Goal: Task Accomplishment & Management: Complete application form

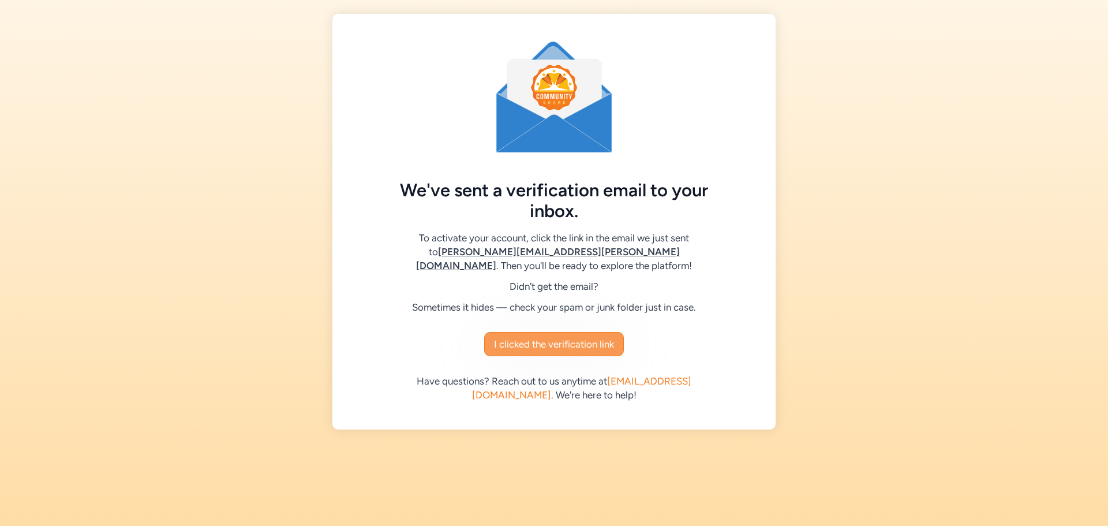
click at [546, 347] on span "I clicked the verification link" at bounding box center [554, 344] width 120 height 14
click at [539, 350] on span "I clicked the verification link" at bounding box center [554, 344] width 120 height 14
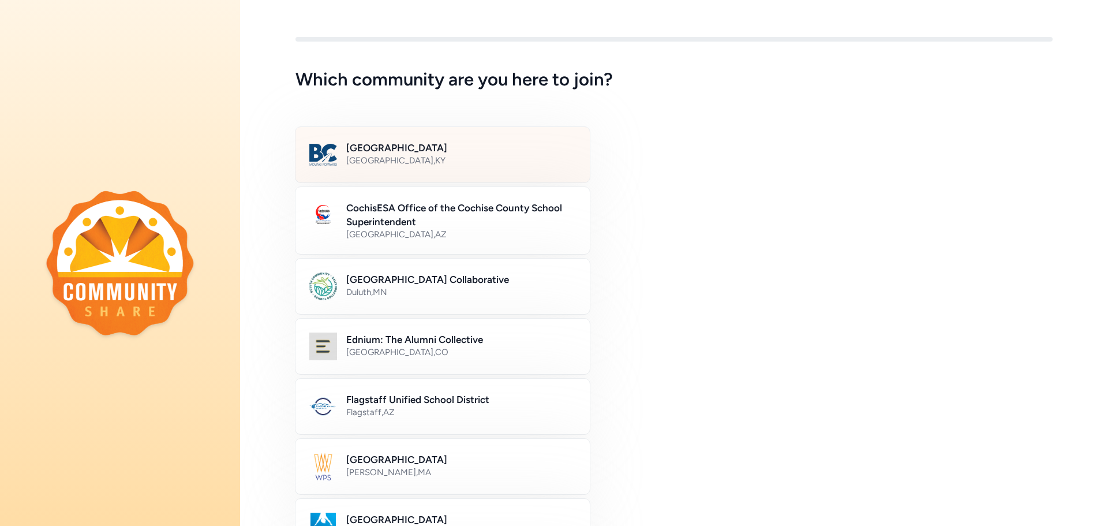
click at [436, 156] on div "[GEOGRAPHIC_DATA] , [GEOGRAPHIC_DATA]" at bounding box center [461, 161] width 230 height 12
click at [408, 139] on div "Bullitt County Public Schools [GEOGRAPHIC_DATA] , [GEOGRAPHIC_DATA]" at bounding box center [442, 155] width 296 height 58
click at [409, 139] on div "Bullitt County Public Schools [GEOGRAPHIC_DATA] , [GEOGRAPHIC_DATA]" at bounding box center [442, 155] width 296 height 58
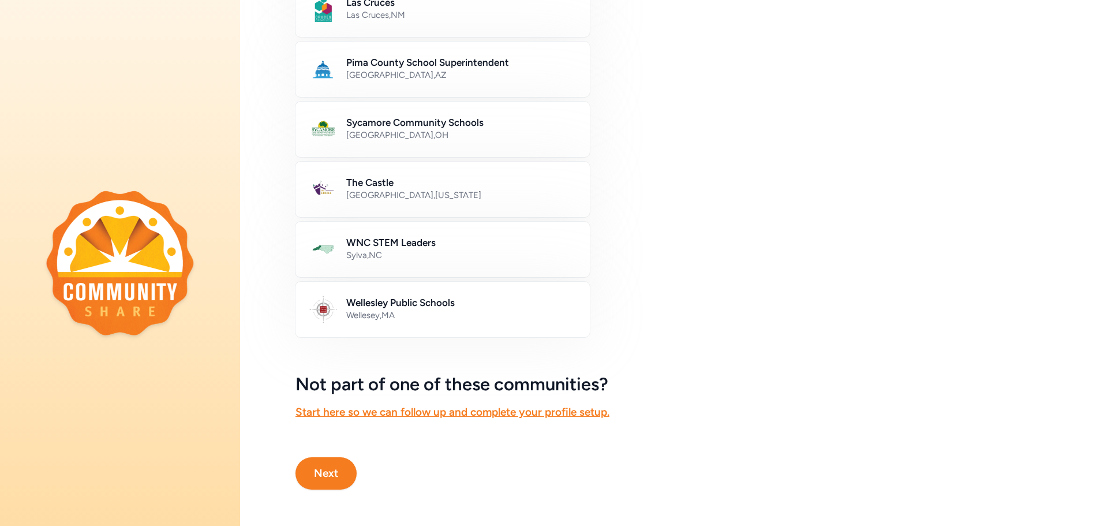
scroll to position [587, 0]
click at [327, 461] on button "Next" at bounding box center [326, 473] width 61 height 32
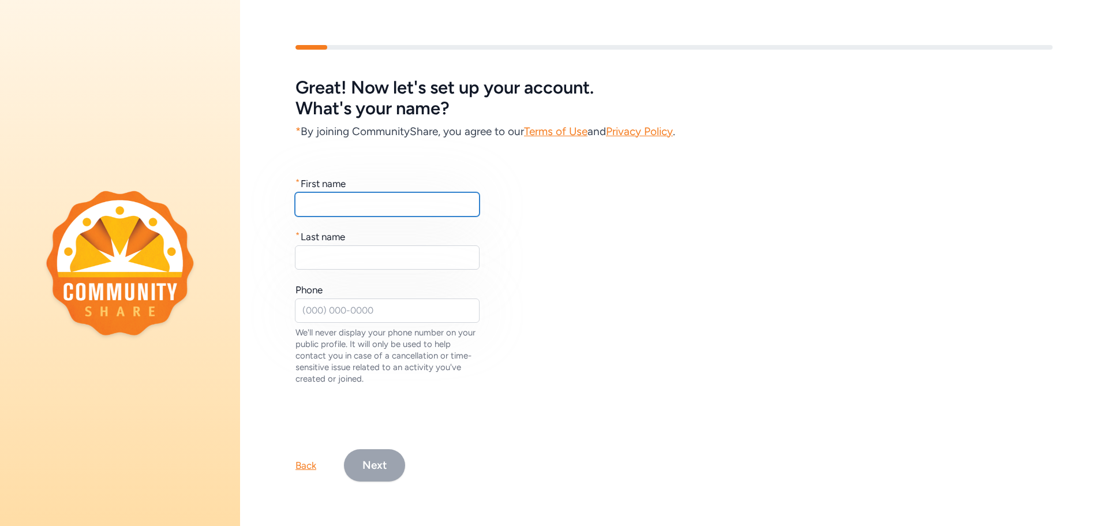
click at [348, 198] on input "text" at bounding box center [387, 204] width 185 height 24
type input "[PERSON_NAME]"
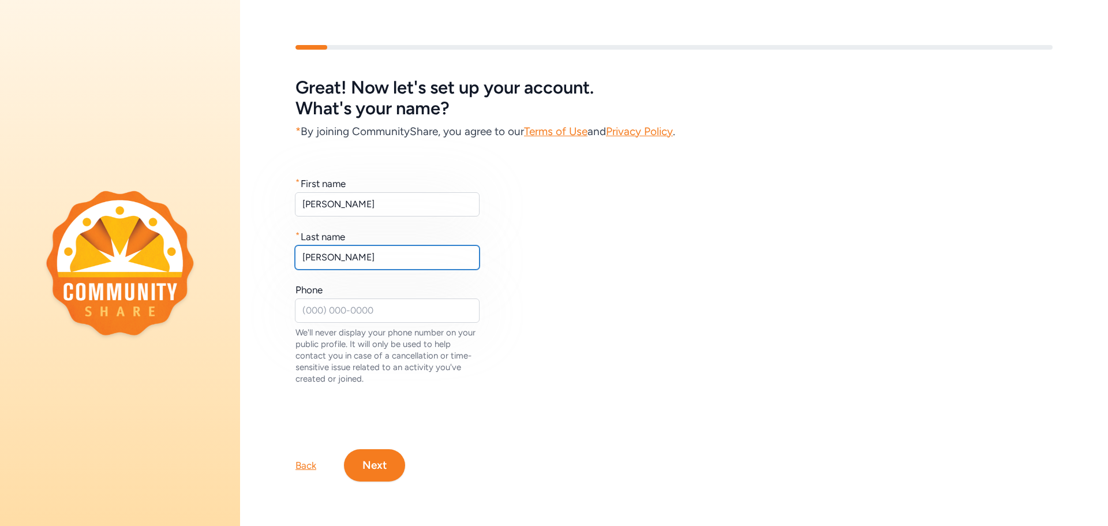
type input "[PERSON_NAME]"
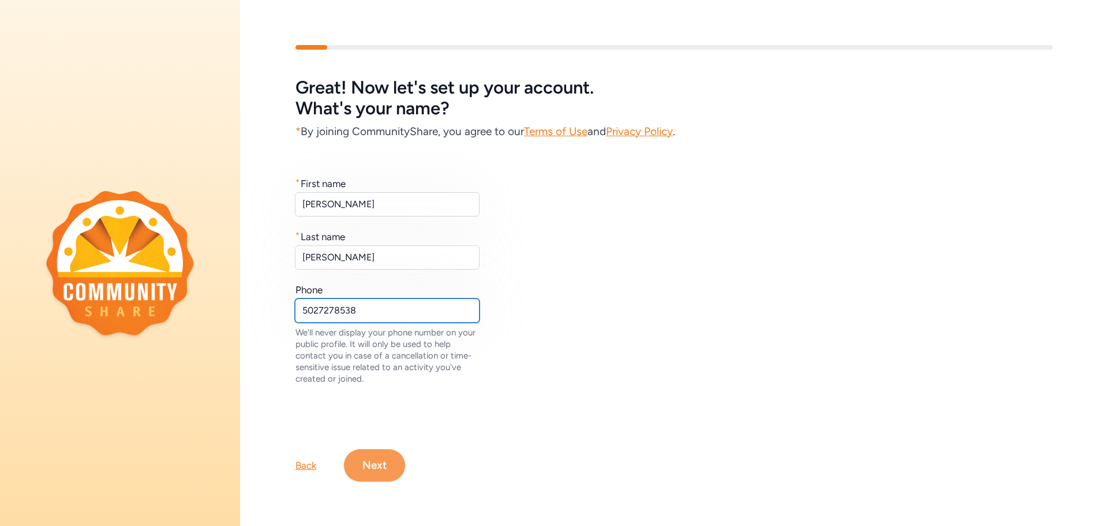
type input "5027278538"
click at [375, 457] on button "Next" at bounding box center [374, 465] width 61 height 32
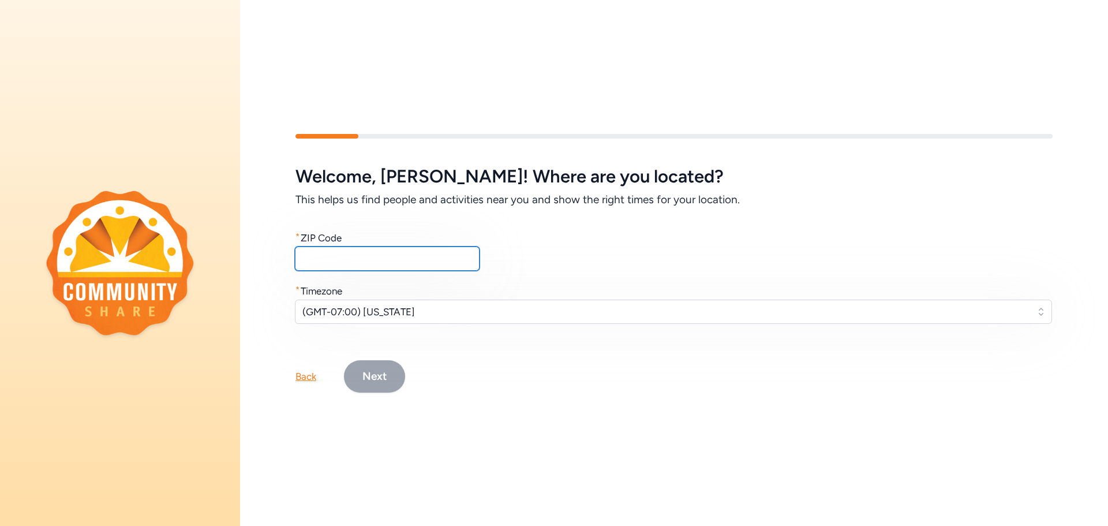
click at [390, 252] on input "text" at bounding box center [387, 259] width 185 height 24
type input "40047"
click at [1032, 309] on button "(GMT-07:00) Arizona" at bounding box center [673, 312] width 757 height 24
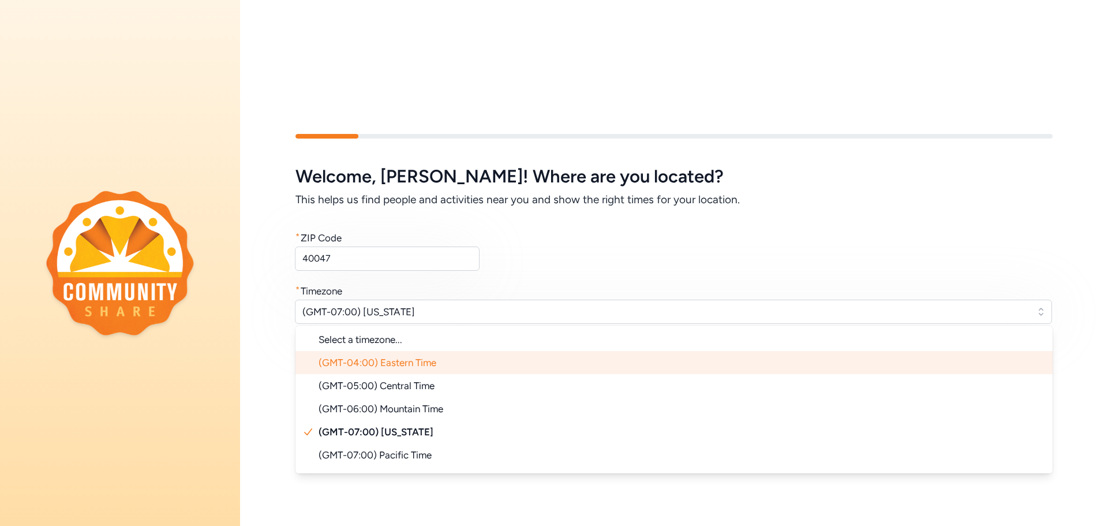
click at [431, 357] on span "(GMT-04:00) Eastern Time" at bounding box center [378, 363] width 118 height 12
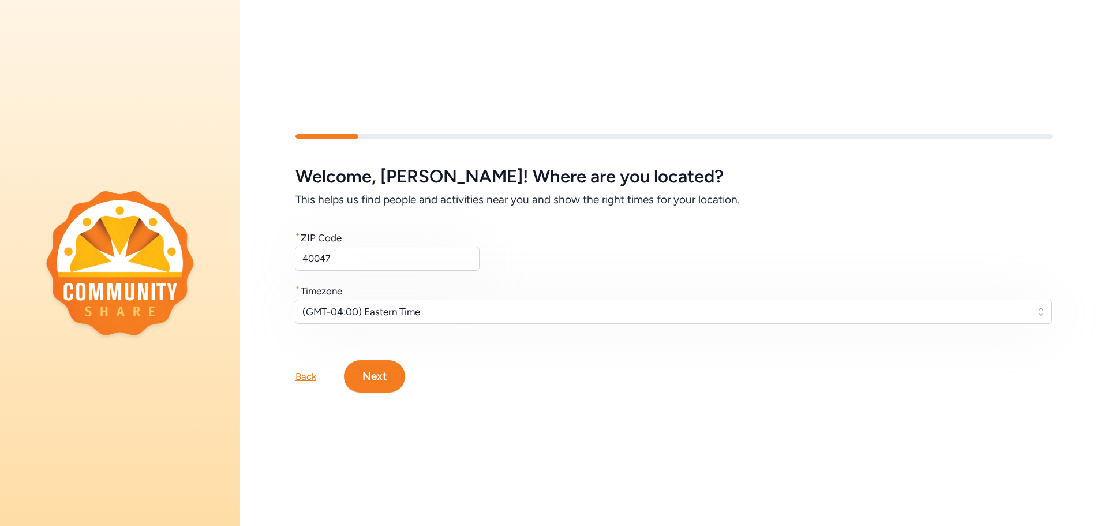
click at [376, 366] on button "Next" at bounding box center [374, 376] width 61 height 32
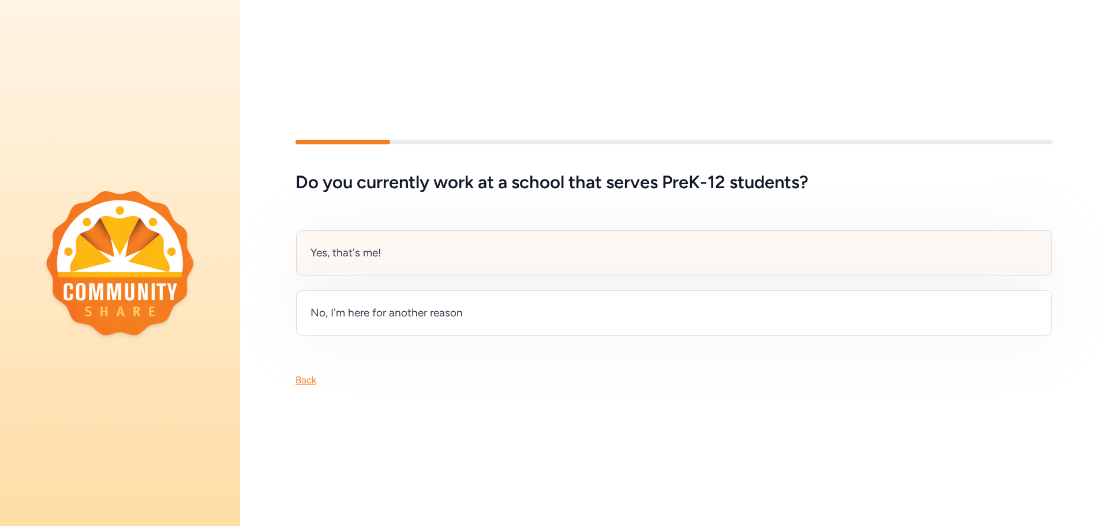
click at [357, 245] on div "Yes, that's me!" at bounding box center [346, 253] width 71 height 16
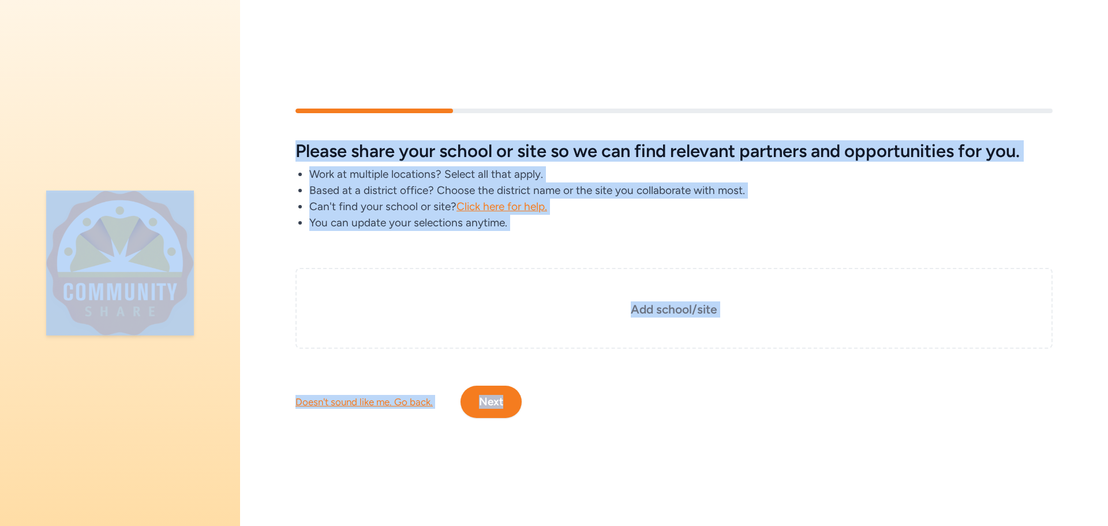
click at [850, 234] on div "Please share your school or site so we can find relevant partners and opportuni…" at bounding box center [674, 190] width 757 height 99
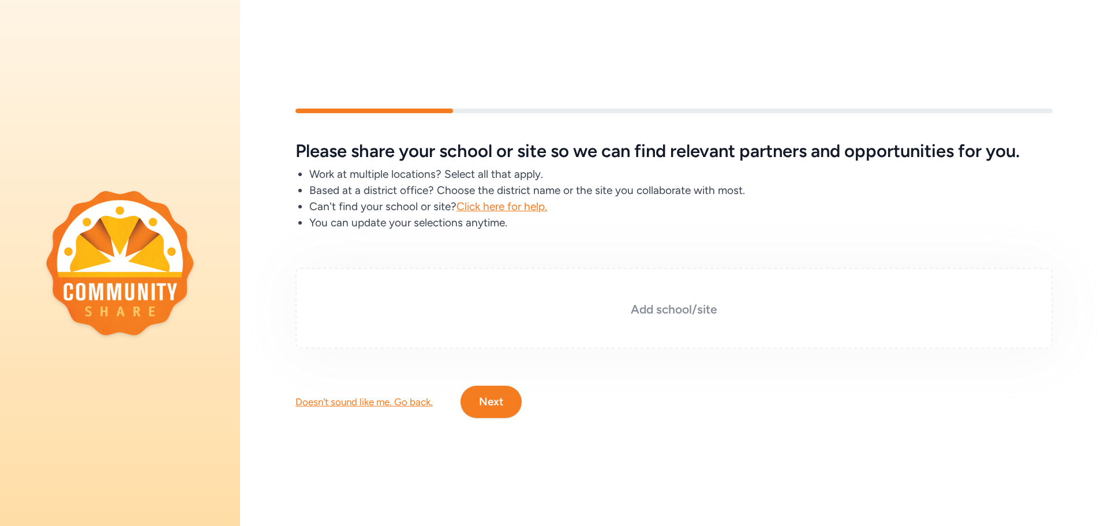
click at [680, 308] on h3 "Add school/site" at bounding box center [674, 309] width 700 height 16
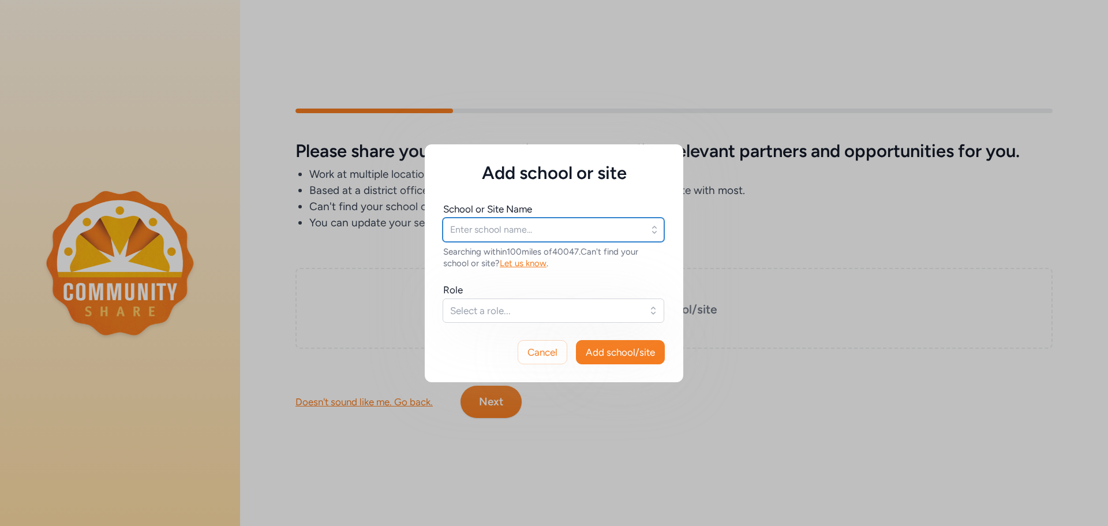
click at [571, 226] on input "text" at bounding box center [554, 230] width 222 height 24
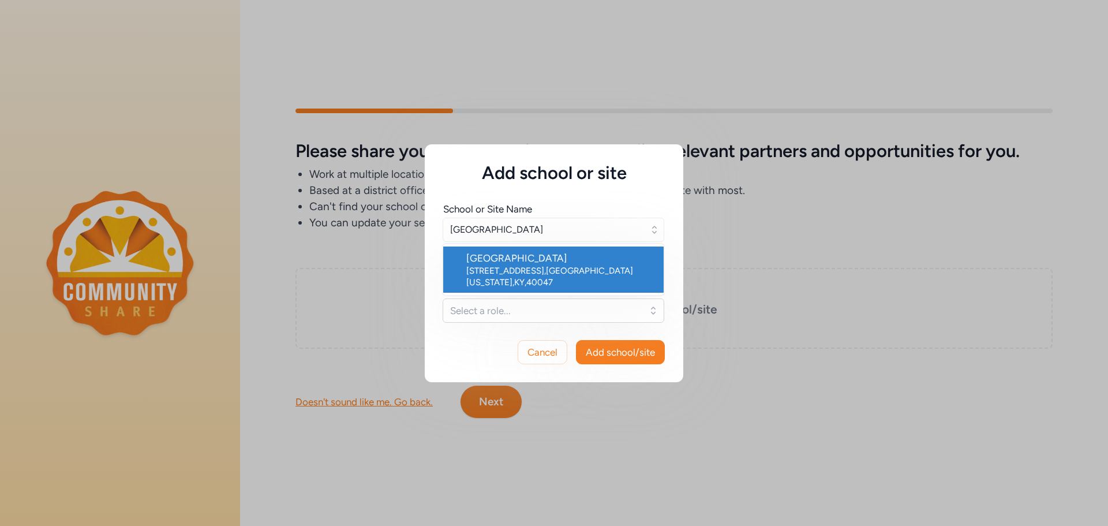
click at [509, 257] on div "Bullitt East High School" at bounding box center [560, 258] width 188 height 14
type input "Bullitt East High School"
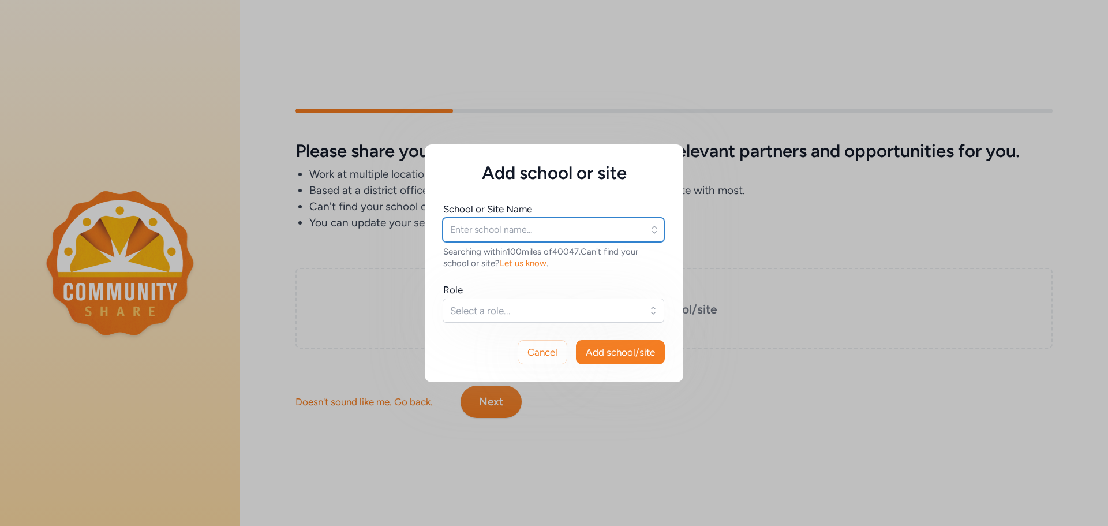
type input "Bullitt East High School"
click at [513, 308] on span "Select a role..." at bounding box center [545, 311] width 191 height 14
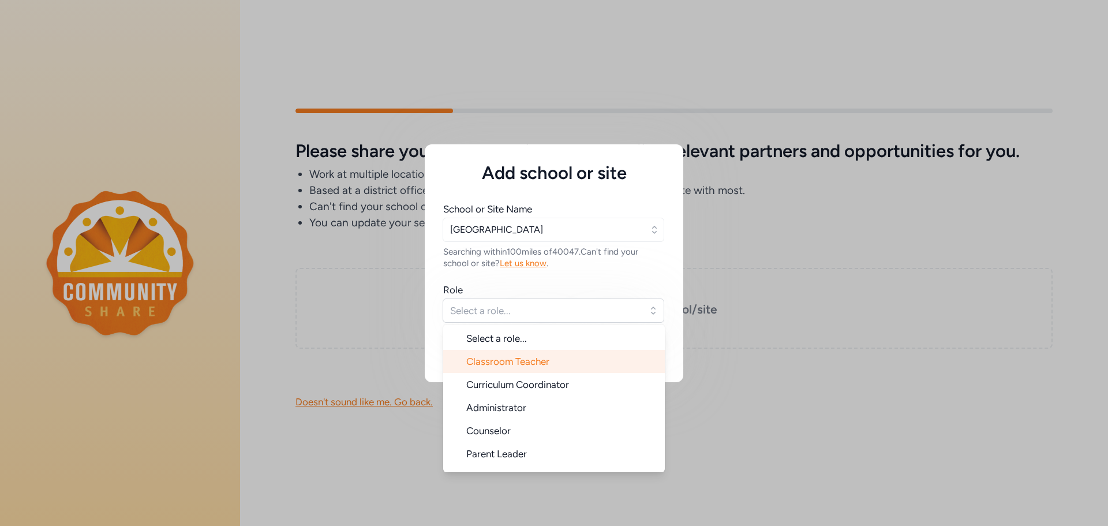
click at [504, 367] on span "Classroom Teacher" at bounding box center [507, 362] width 83 height 12
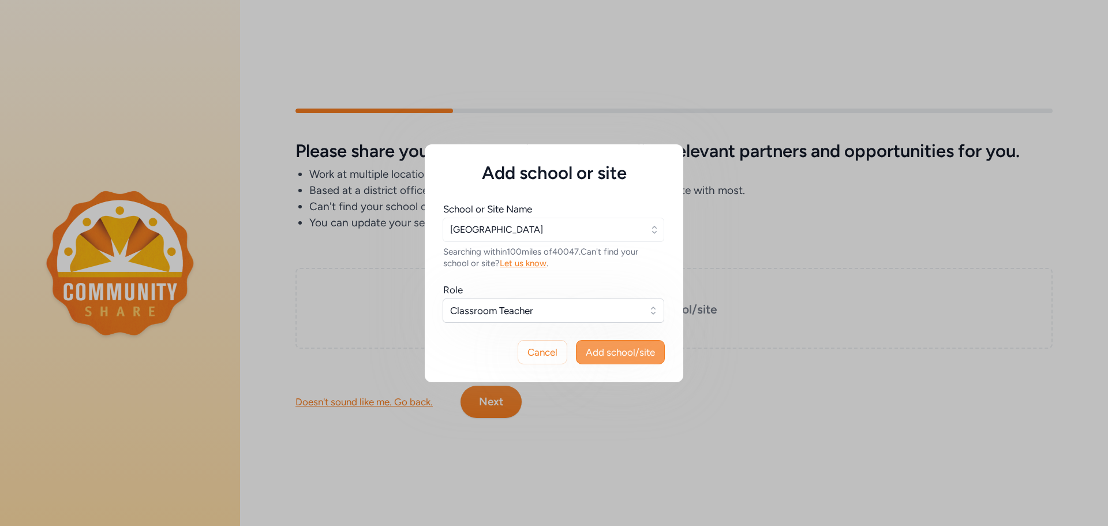
click at [608, 347] on span "Add school/site" at bounding box center [620, 352] width 69 height 14
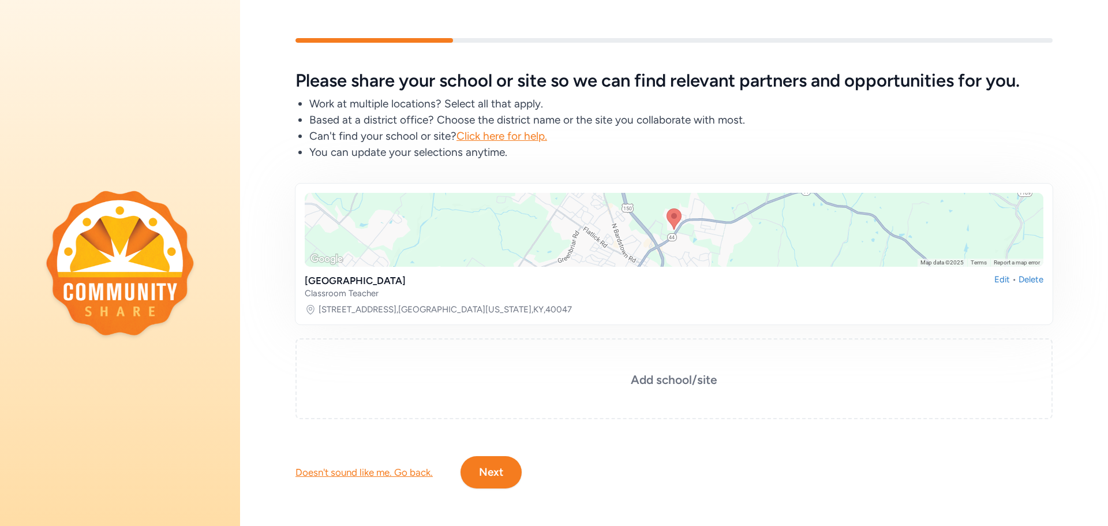
click at [495, 468] on button "Next" at bounding box center [491, 472] width 61 height 32
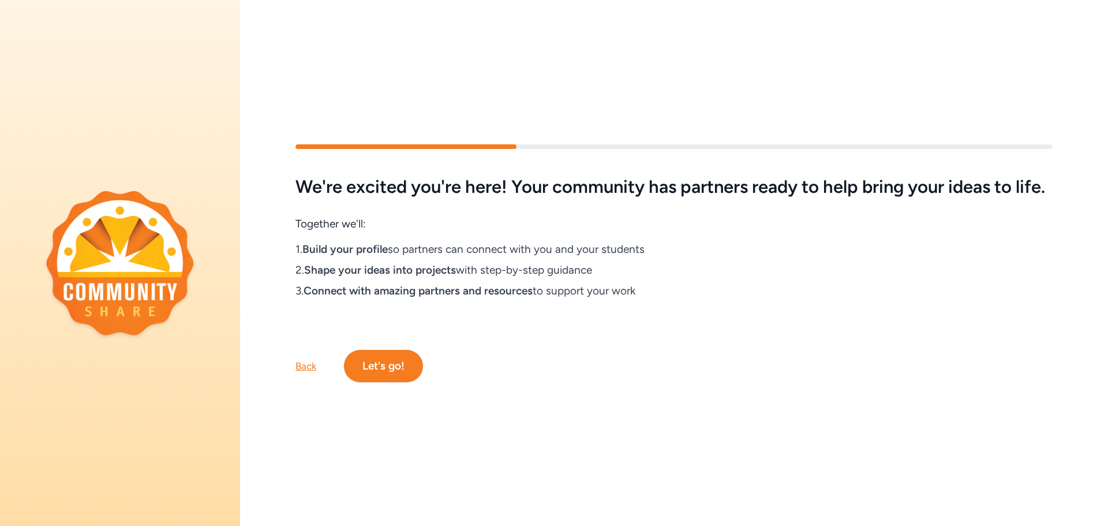
click at [382, 371] on button "Let's go!" at bounding box center [383, 366] width 79 height 32
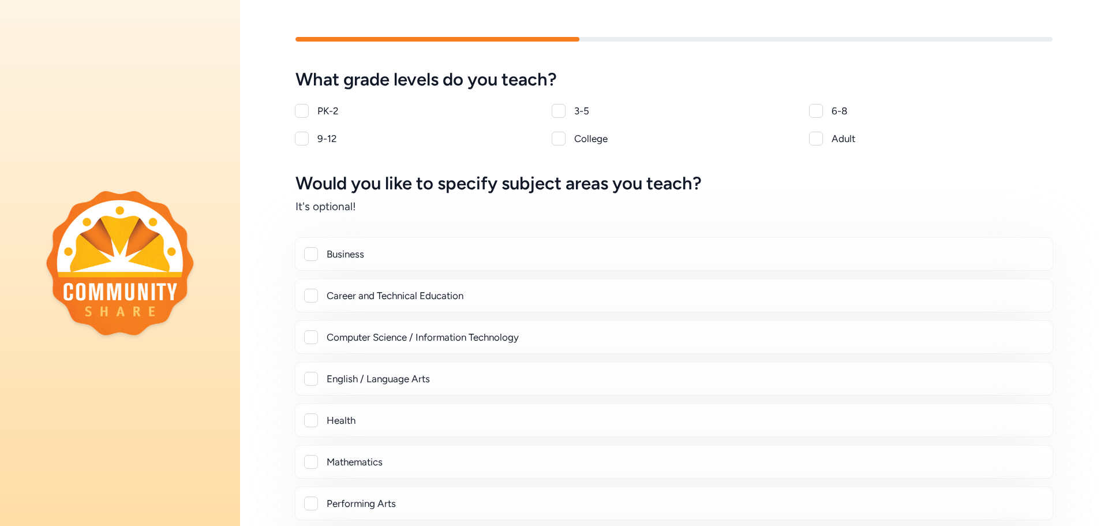
click at [304, 137] on div at bounding box center [302, 139] width 14 height 14
checkbox input "true"
click at [310, 289] on div at bounding box center [311, 296] width 14 height 14
checkbox input "true"
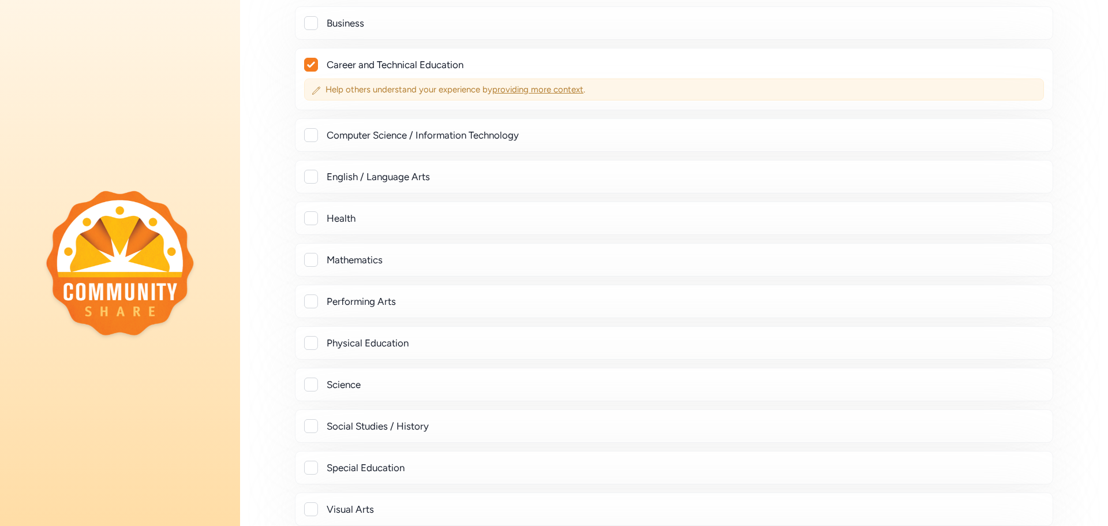
scroll to position [289, 0]
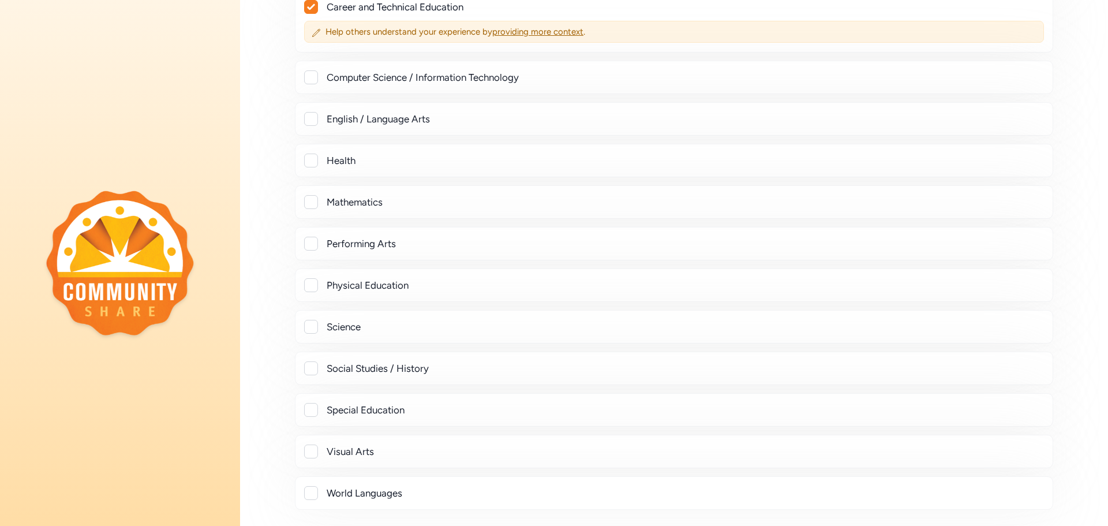
click at [312, 118] on div at bounding box center [311, 119] width 14 height 14
checkbox input "true"
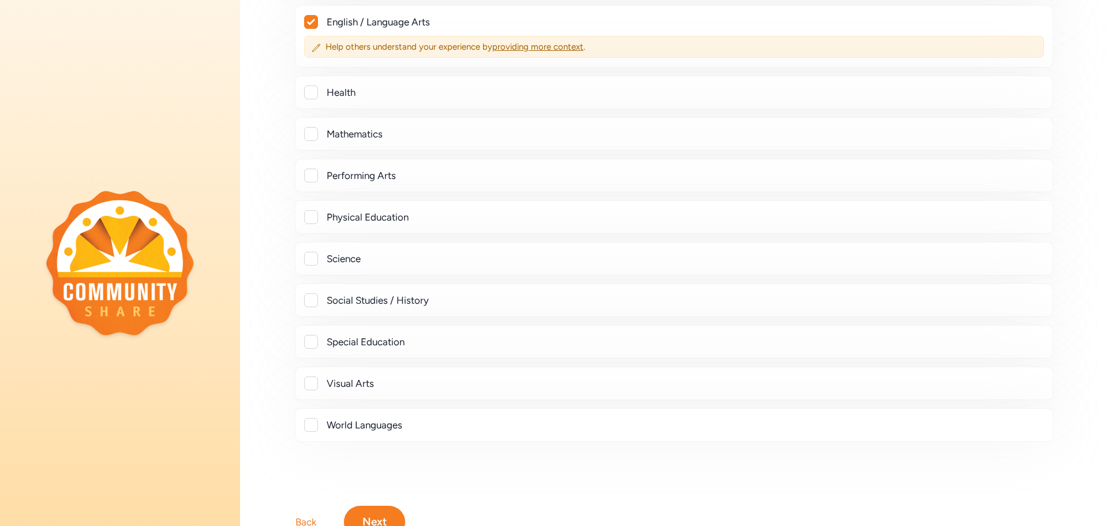
scroll to position [443, 0]
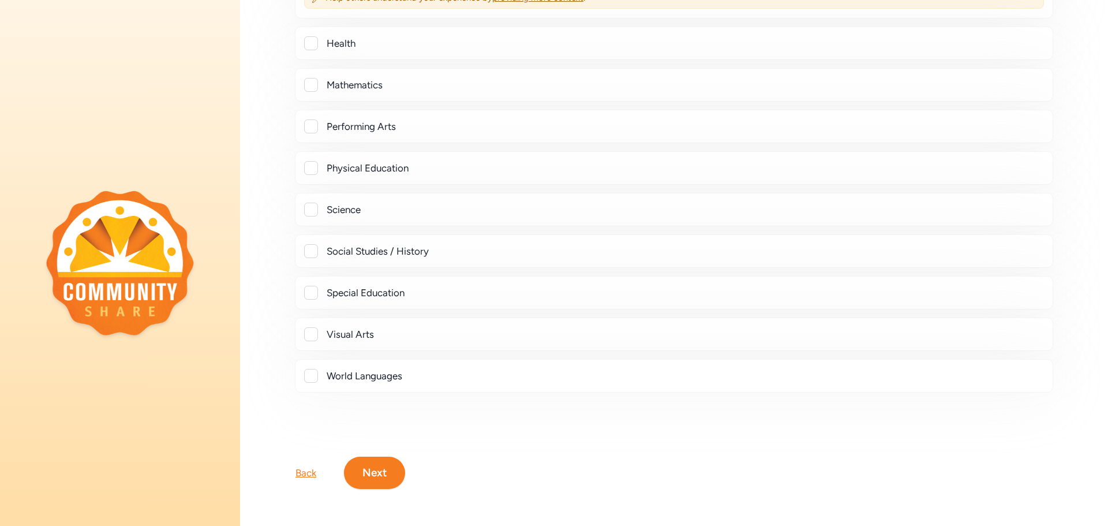
click at [375, 461] on button "Next" at bounding box center [374, 473] width 61 height 32
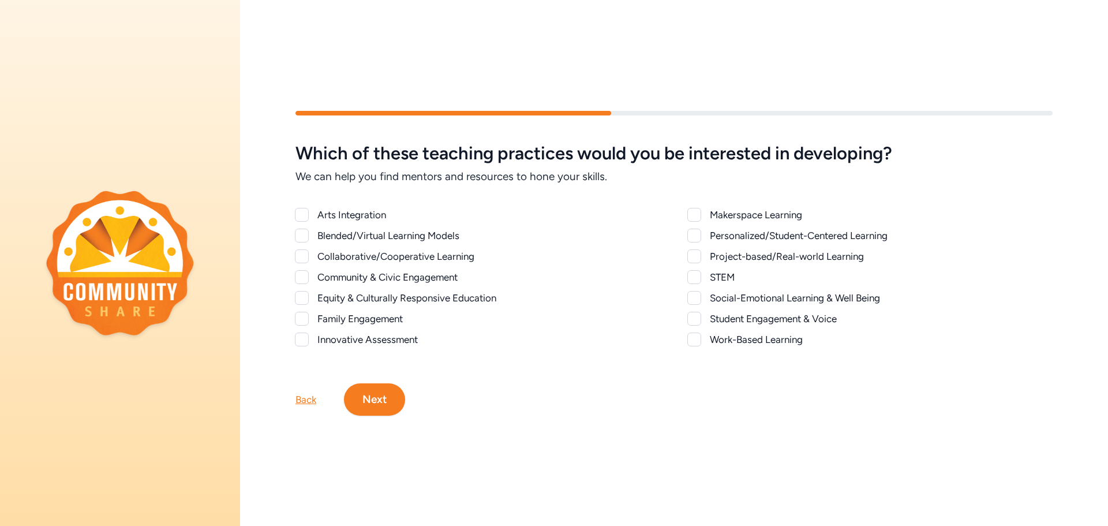
click at [303, 270] on div at bounding box center [302, 277] width 14 height 14
click at [304, 274] on icon at bounding box center [302, 277] width 8 height 7
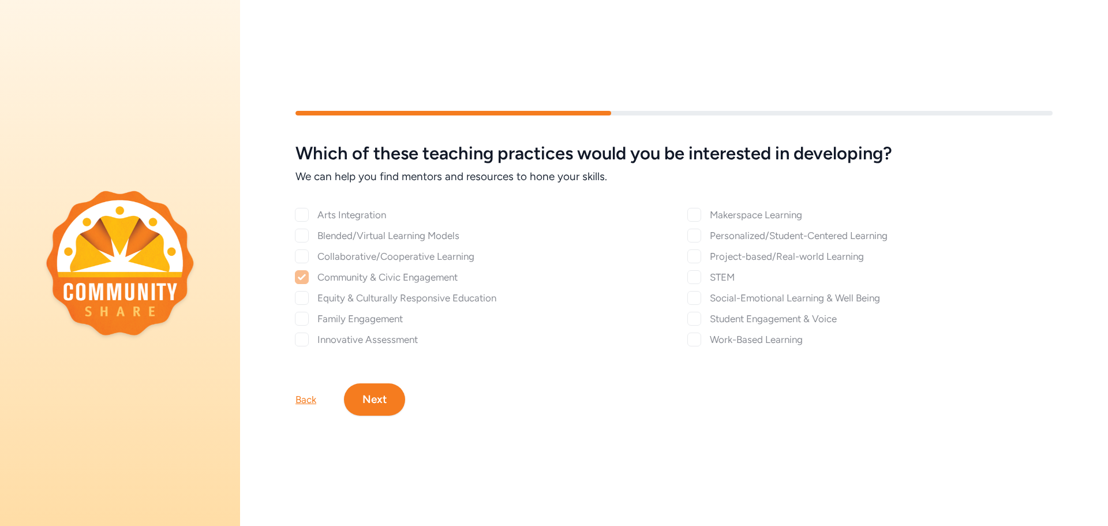
checkbox input "false"
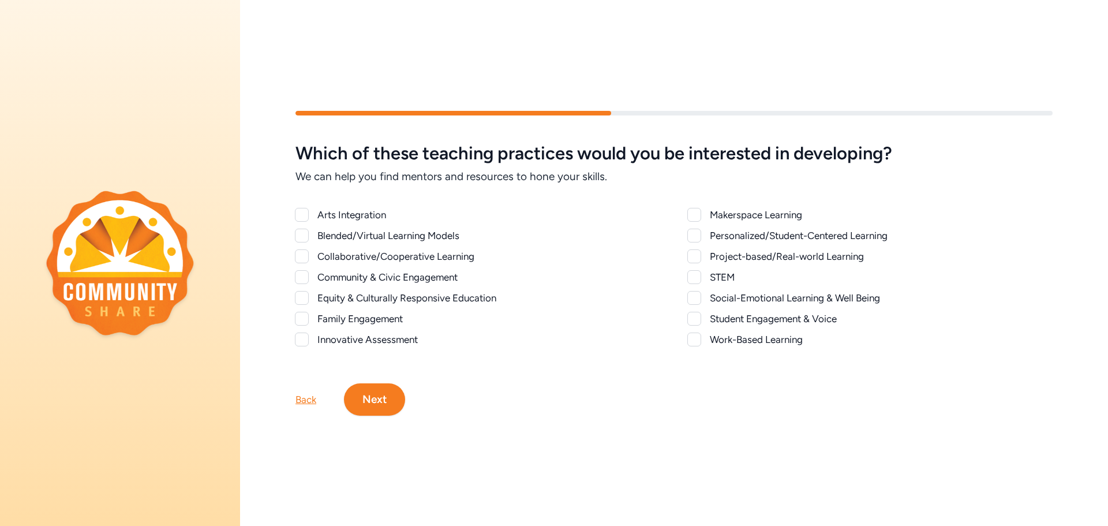
click at [376, 391] on button "Next" at bounding box center [374, 399] width 61 height 32
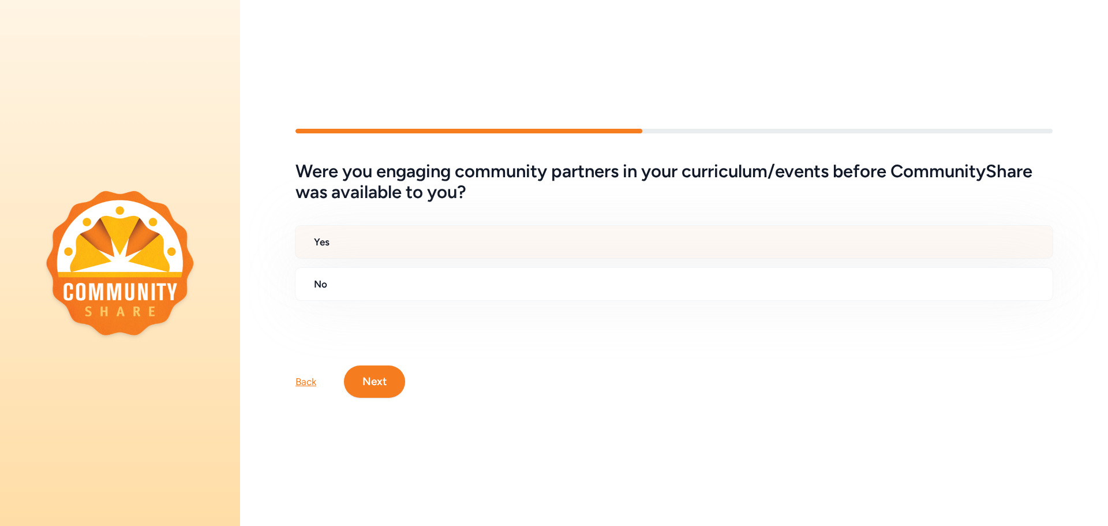
click at [379, 240] on h2 "Yes" at bounding box center [679, 242] width 730 height 14
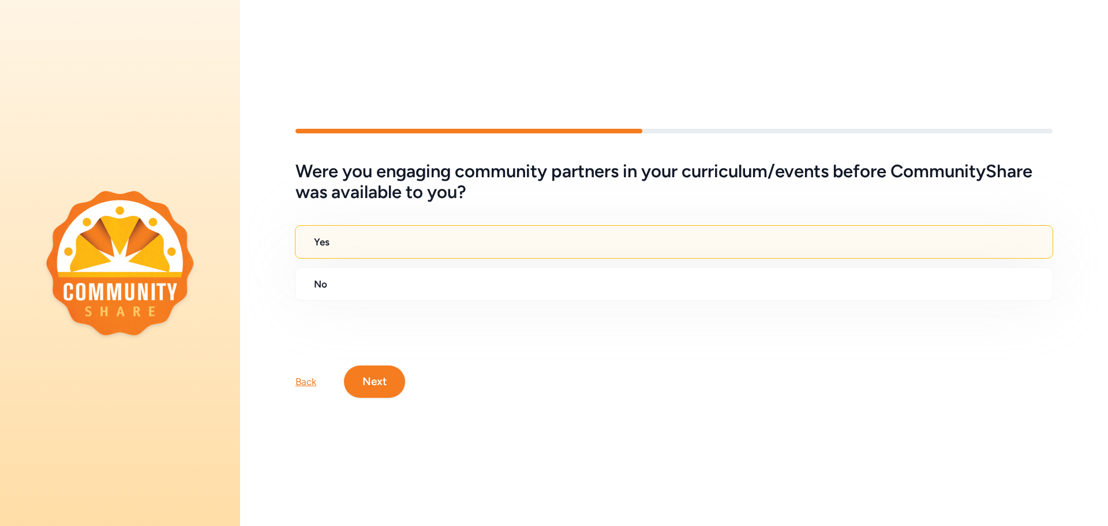
click at [365, 376] on button "Next" at bounding box center [374, 381] width 61 height 32
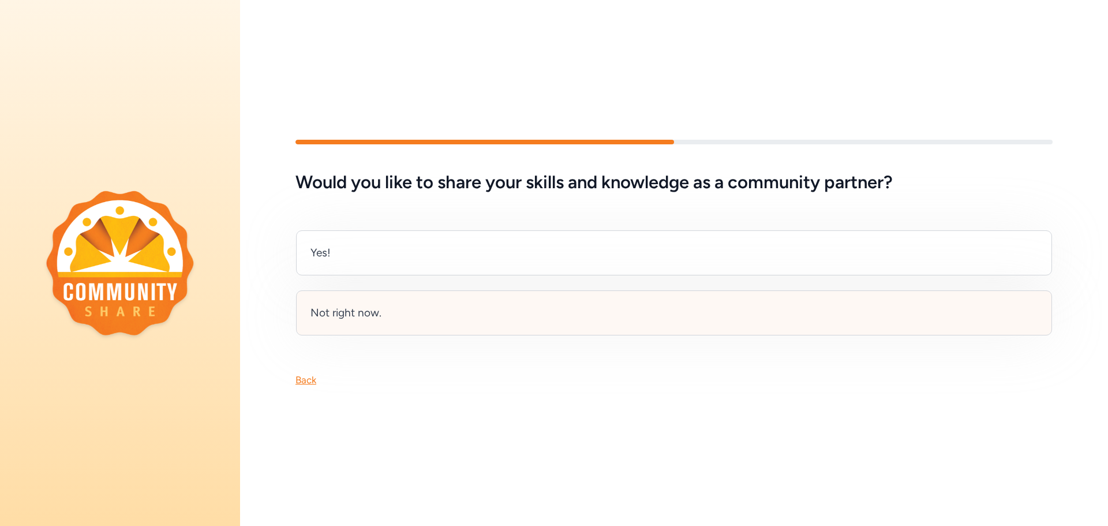
click at [353, 305] on div "Not right now." at bounding box center [346, 313] width 71 height 16
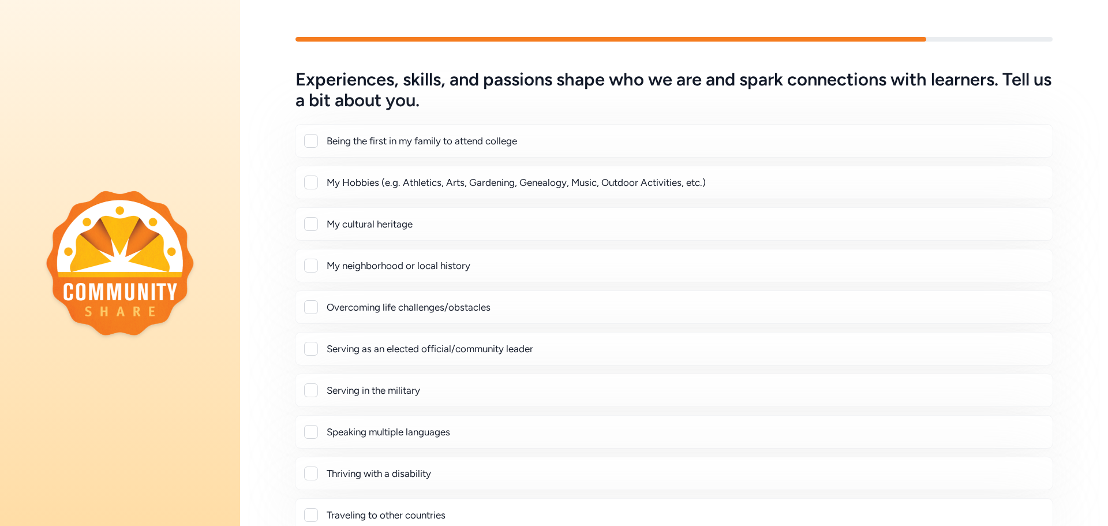
scroll to position [148, 0]
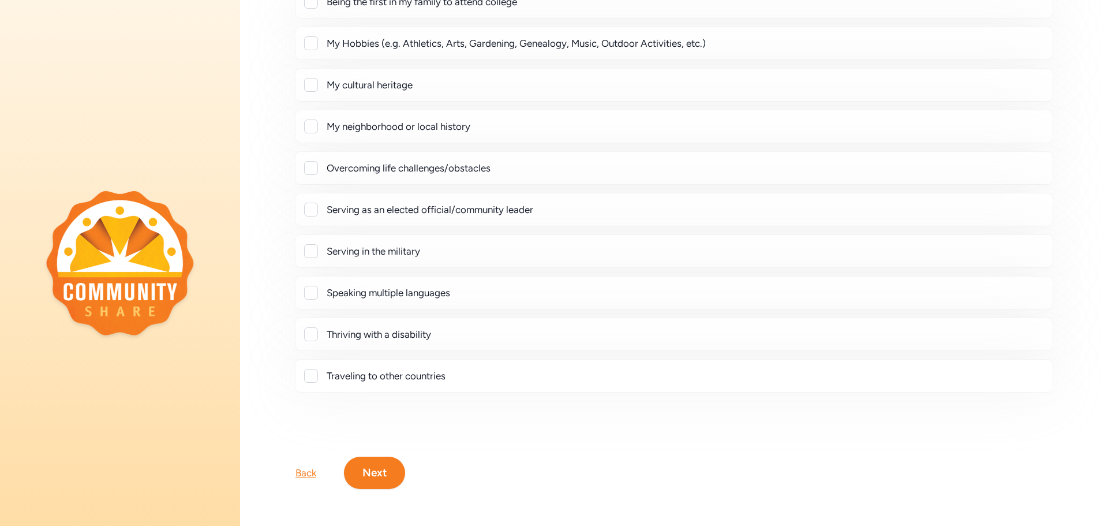
click at [378, 458] on button "Next" at bounding box center [374, 473] width 61 height 32
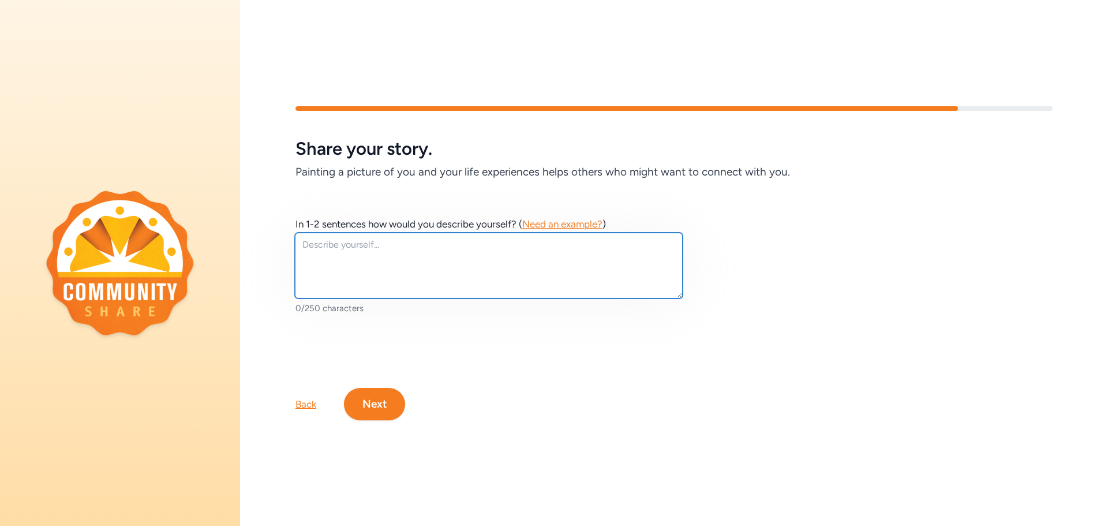
click at [410, 253] on textarea at bounding box center [489, 266] width 388 height 66
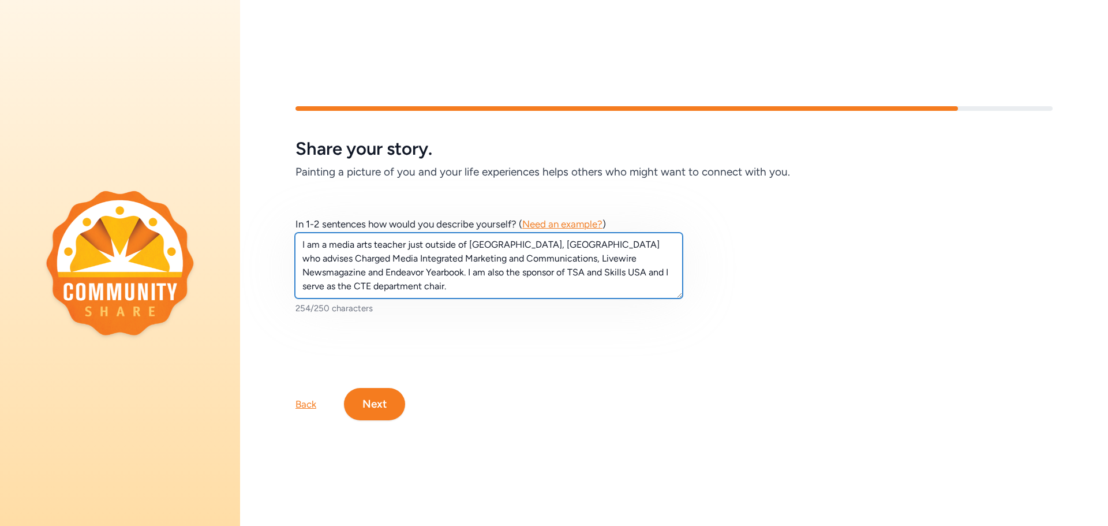
click at [598, 269] on textarea "I am a media arts teacher just outside of Louisville, KY who advises Charged Me…" at bounding box center [489, 266] width 388 height 66
type textarea "I am a media arts teacher just outside of Louisville, KY who advises Charged Me…"
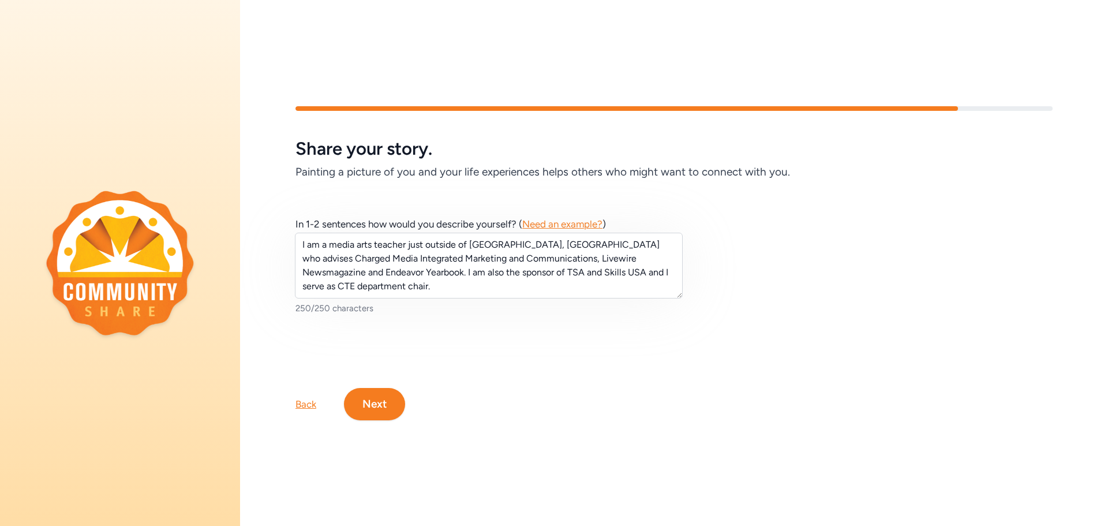
click at [372, 401] on button "Next" at bounding box center [374, 404] width 61 height 32
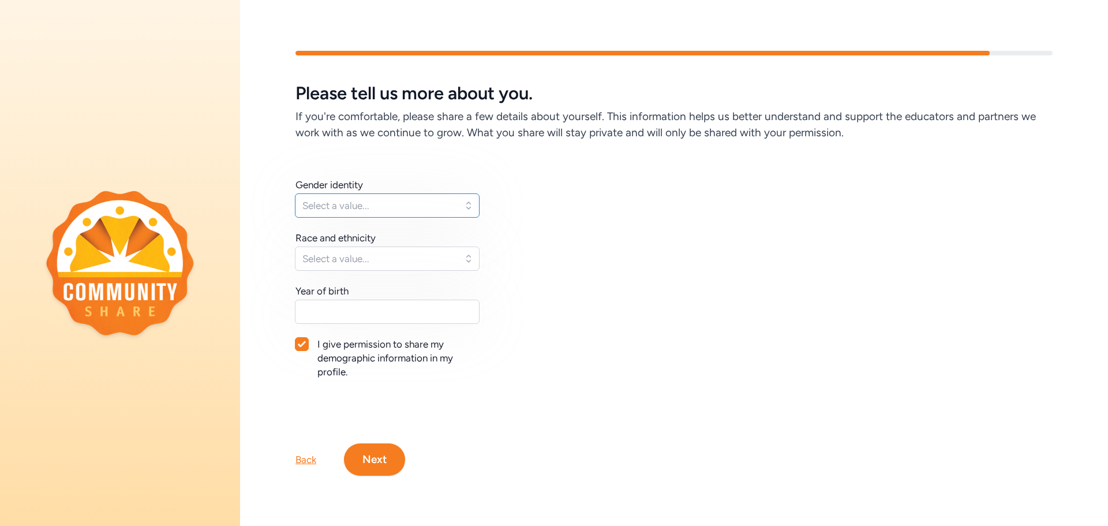
click at [461, 202] on button "Select a value..." at bounding box center [387, 205] width 185 height 24
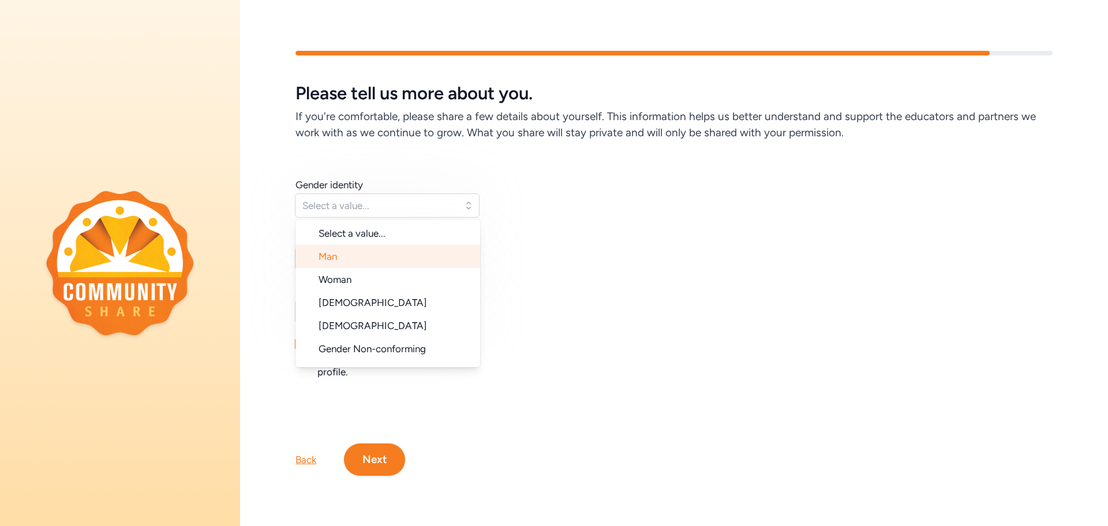
click at [331, 257] on li "Man" at bounding box center [388, 256] width 185 height 23
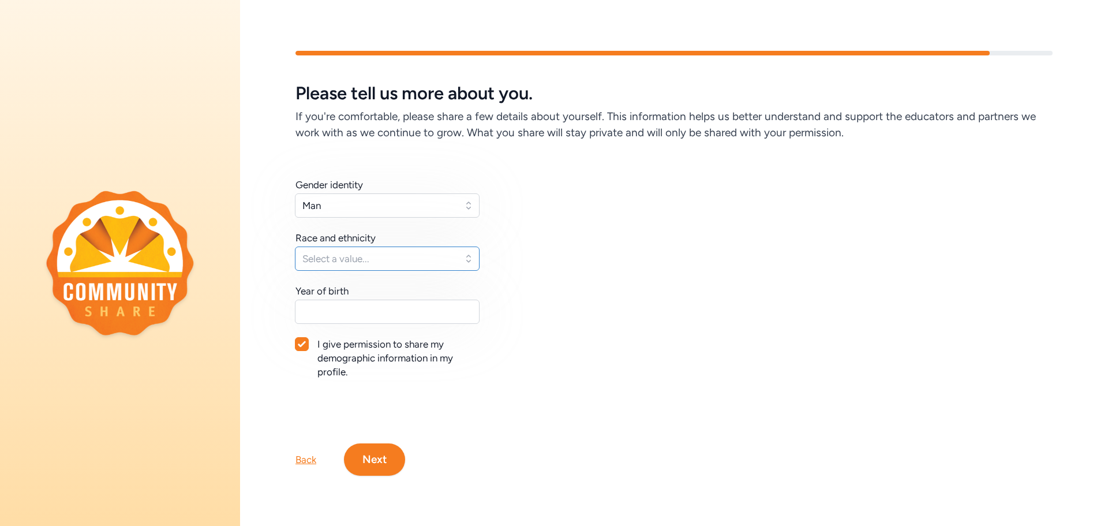
click at [406, 257] on span "Select a value..." at bounding box center [380, 259] width 154 height 14
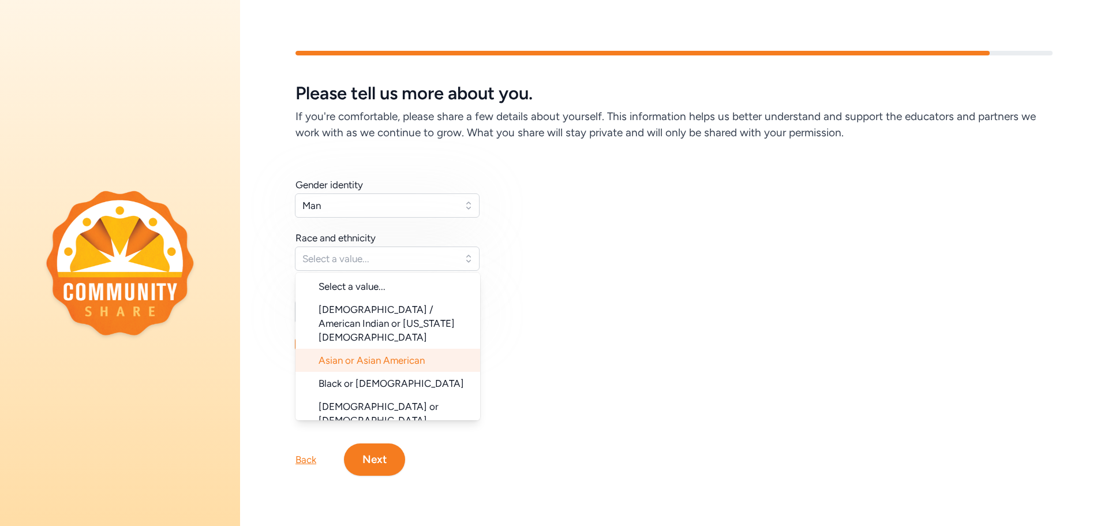
scroll to position [115, 0]
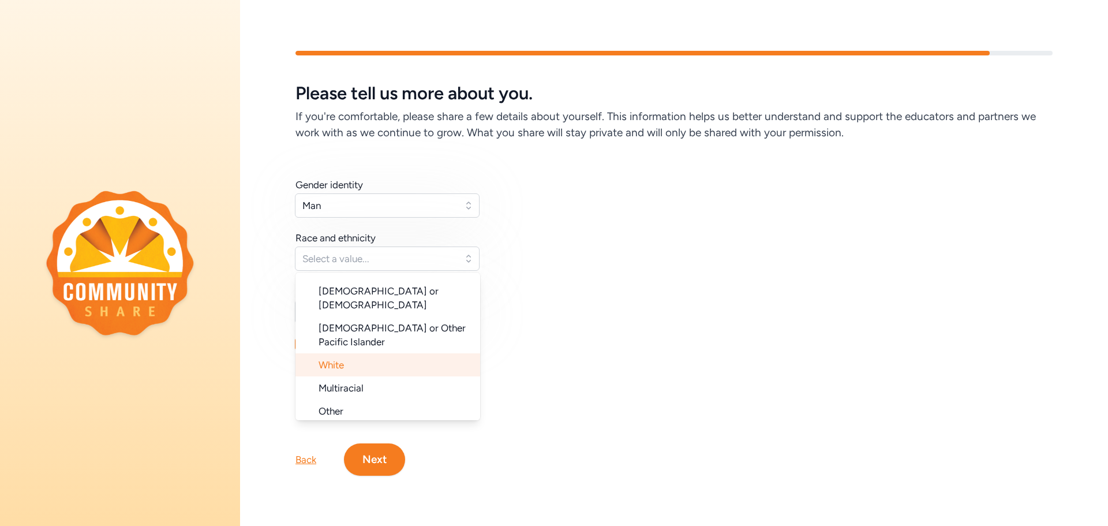
click at [334, 359] on span "White" at bounding box center [331, 365] width 25 height 12
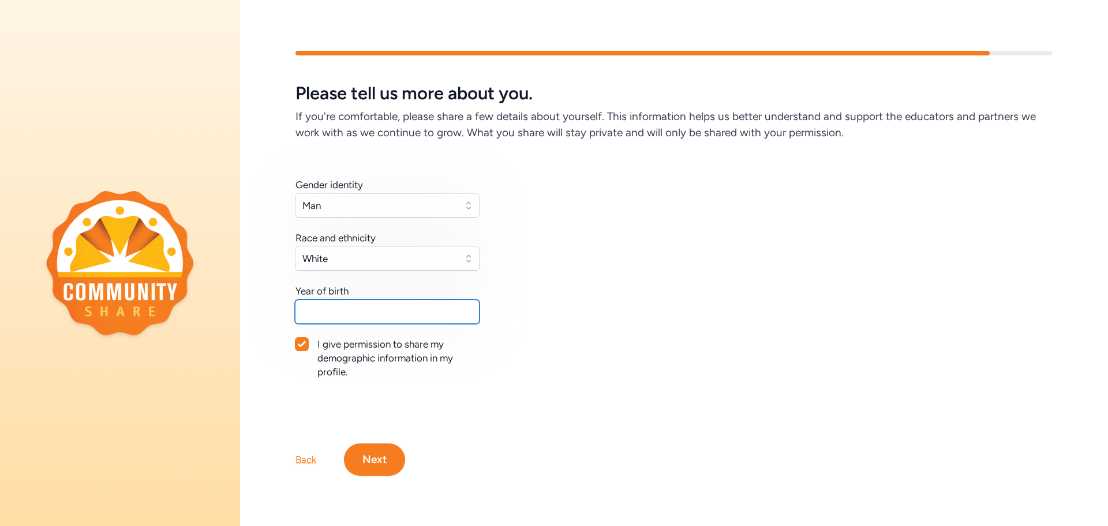
click at [339, 306] on input "text" at bounding box center [387, 312] width 185 height 24
type input "1977"
click at [380, 464] on button "Next" at bounding box center [374, 459] width 61 height 32
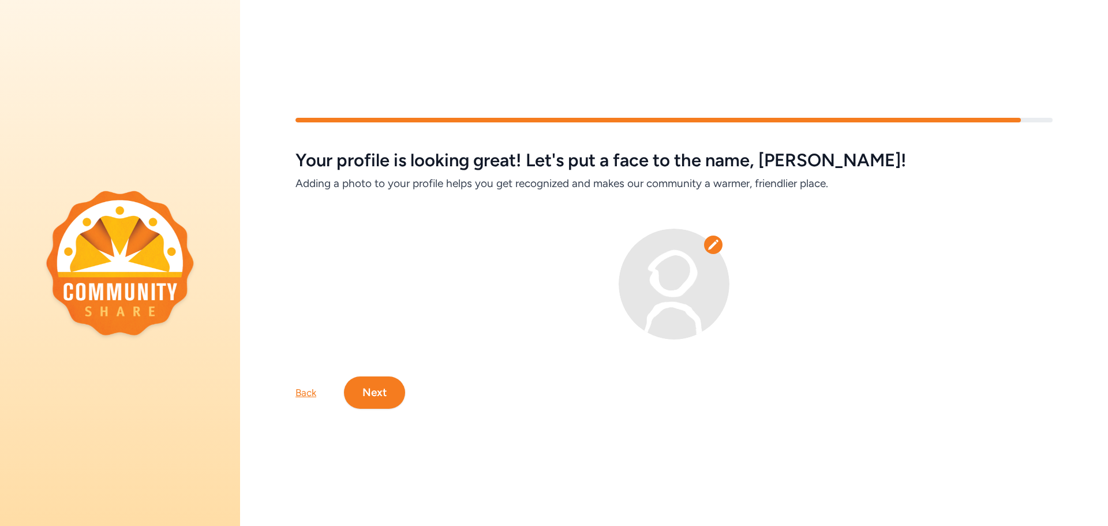
click at [711, 240] on icon at bounding box center [713, 245] width 10 height 10
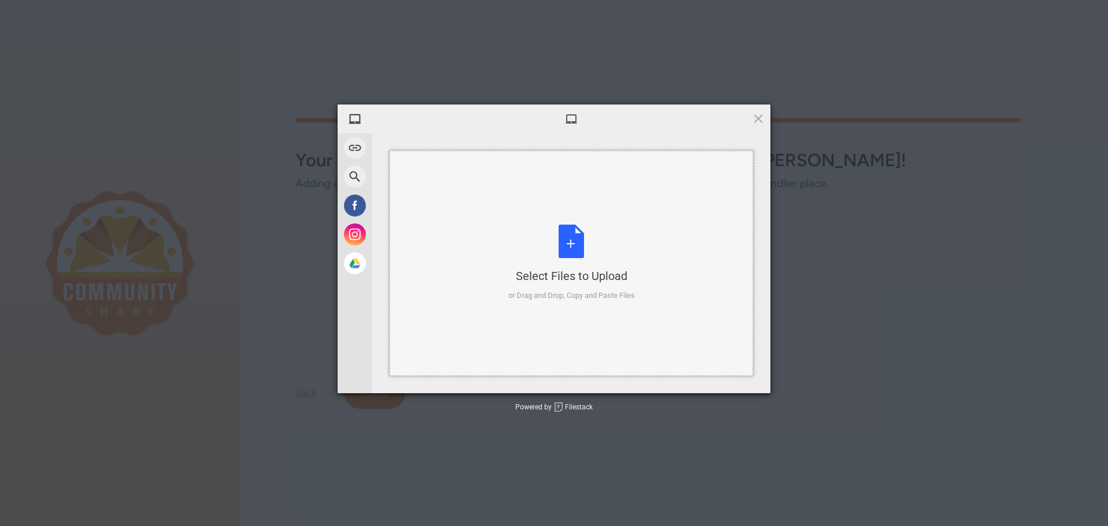
click at [572, 239] on div "Select Files to Upload or Drag and Drop, Copy and Paste Files" at bounding box center [572, 263] width 126 height 77
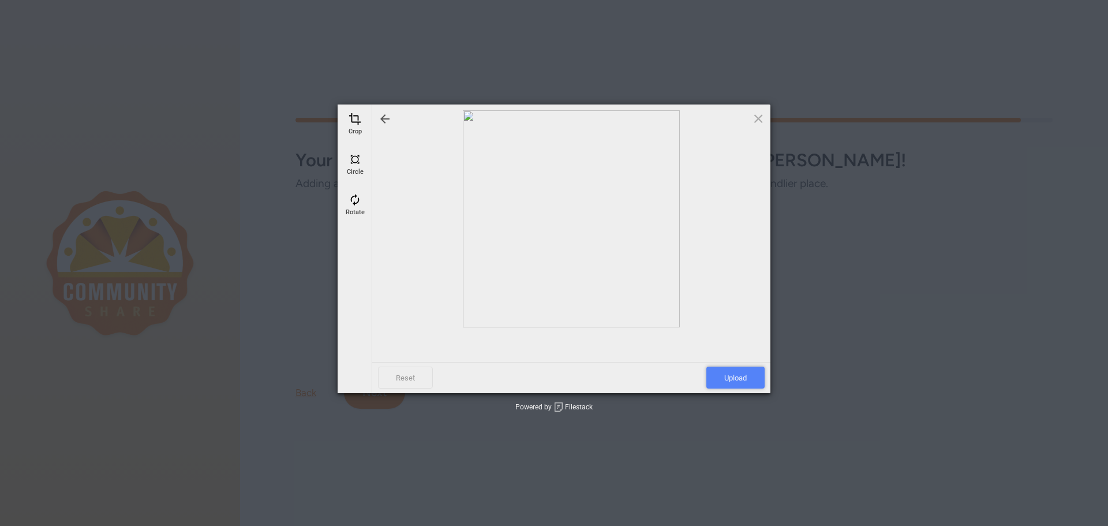
click at [735, 377] on span "Upload" at bounding box center [736, 378] width 58 height 22
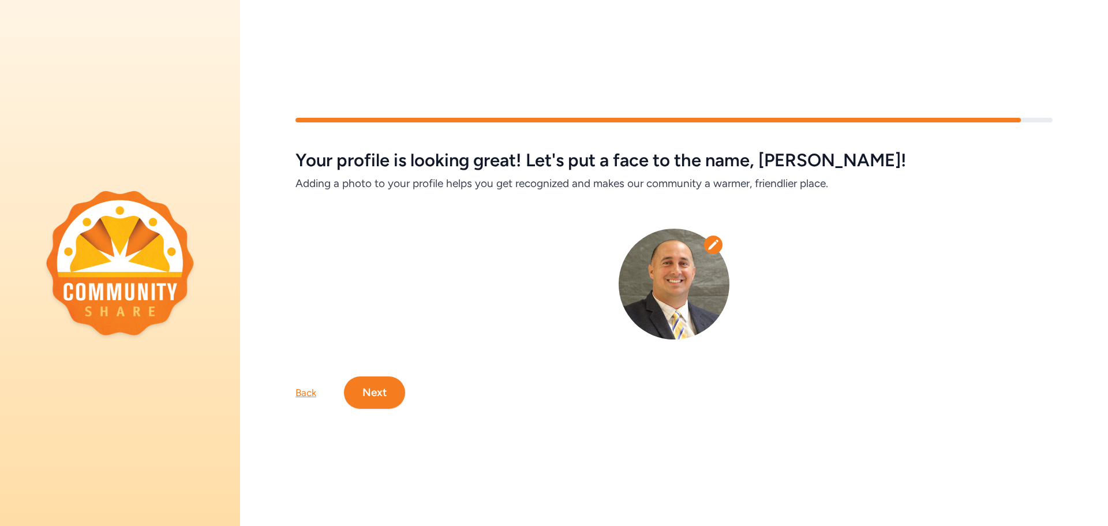
click at [380, 384] on button "Next" at bounding box center [374, 392] width 61 height 32
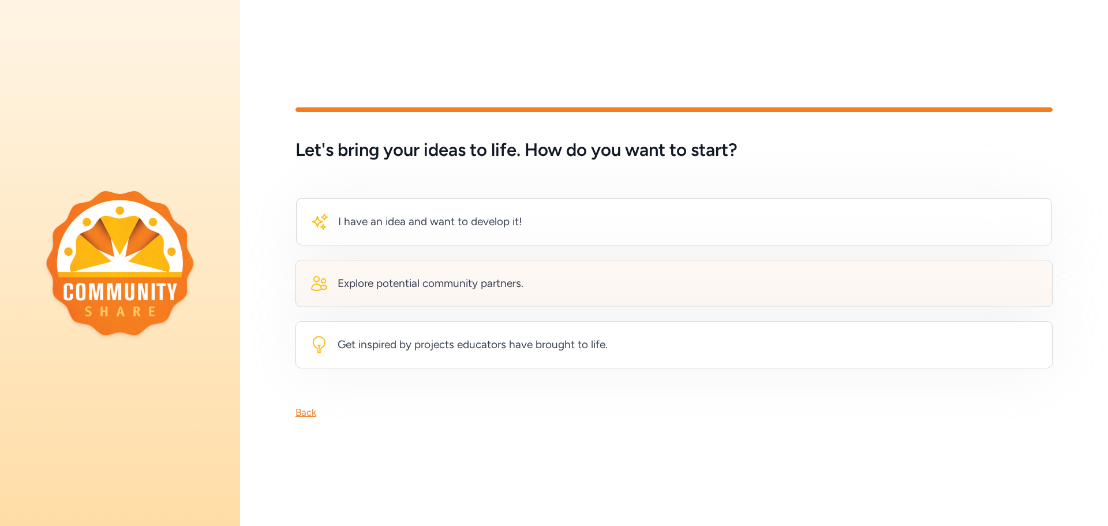
click at [414, 285] on div "Explore potential community partners." at bounding box center [431, 283] width 186 height 16
